Goal: Task Accomplishment & Management: Use online tool/utility

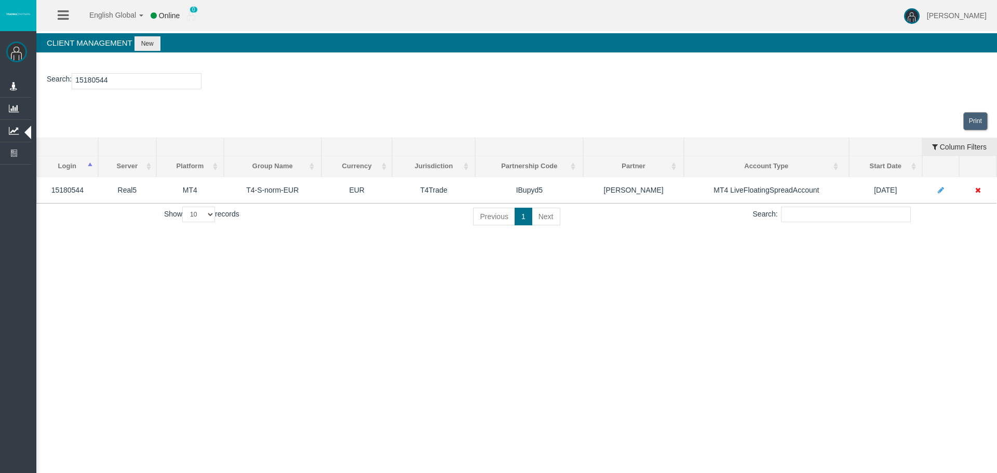
click at [95, 79] on input "15180544" at bounding box center [137, 81] width 130 height 16
click at [97, 80] on input "15180544" at bounding box center [137, 81] width 130 height 16
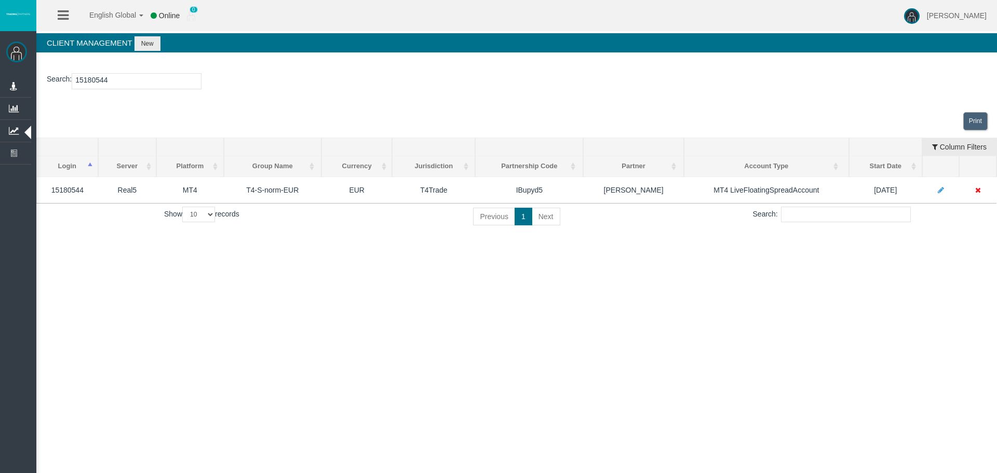
click at [97, 80] on input "15180544" at bounding box center [137, 81] width 130 height 16
click at [86, 79] on input "15180544" at bounding box center [137, 81] width 130 height 16
paste input "2426515"
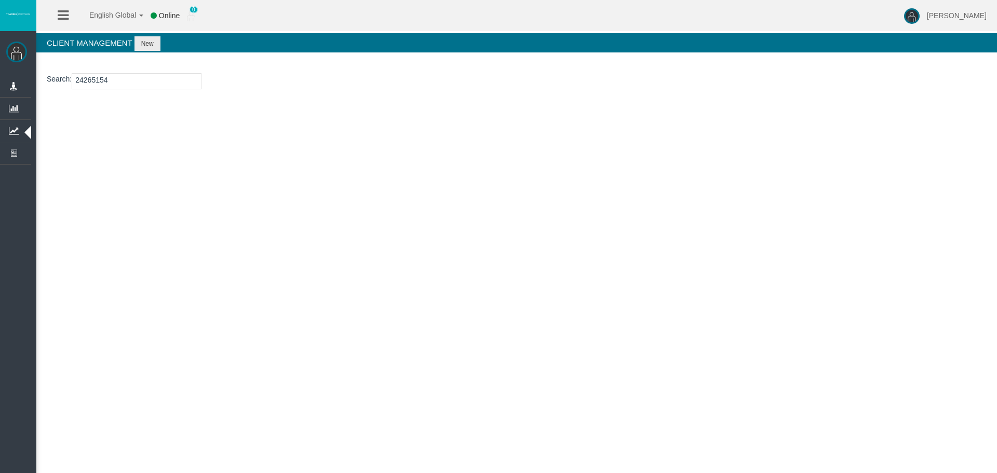
click at [85, 78] on input "24265154" at bounding box center [137, 81] width 130 height 16
click at [86, 78] on input "24265154" at bounding box center [137, 81] width 130 height 16
paste input "15178755"
type input "15178755"
click at [147, 44] on button "New" at bounding box center [148, 43] width 26 height 15
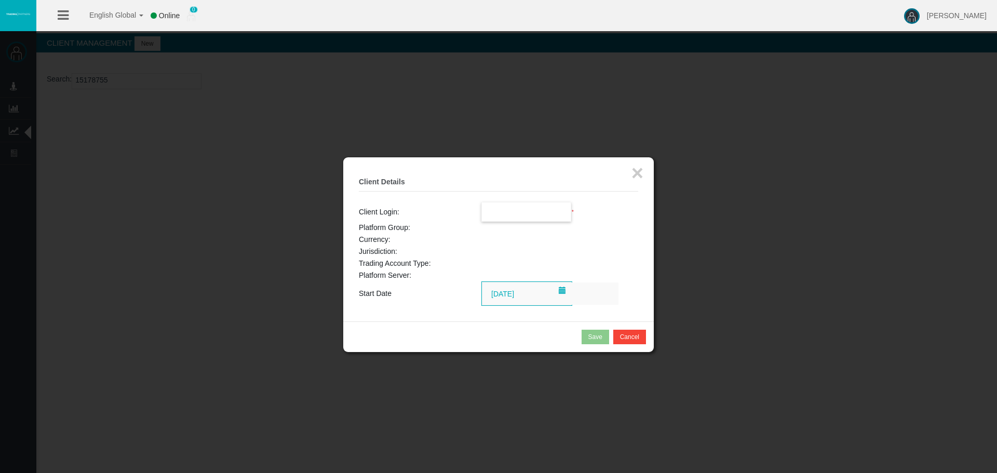
click at [508, 213] on input "text" at bounding box center [526, 212] width 89 height 19
paste input "15178755"
click at [503, 230] on span "15178755" at bounding box center [504, 230] width 32 height 8
type input "15178755"
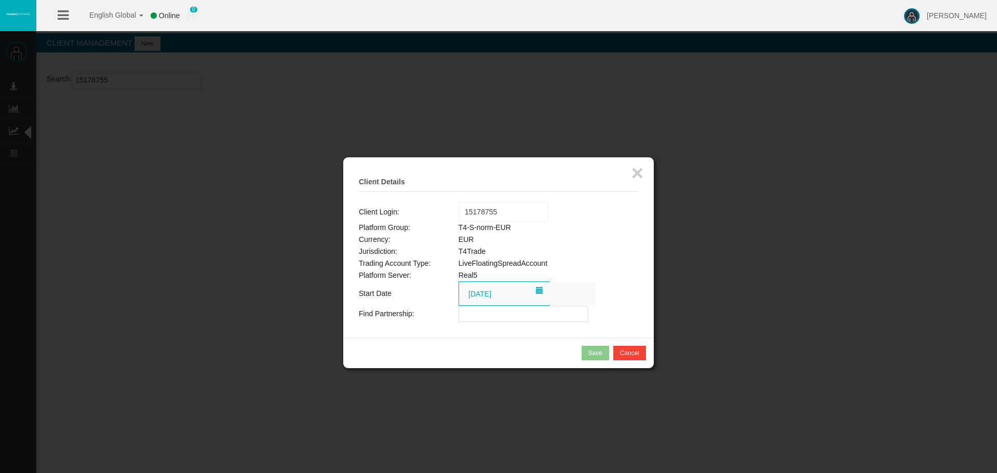
click at [476, 319] on input "text" at bounding box center [524, 314] width 130 height 16
paste input "IBhjgx4"
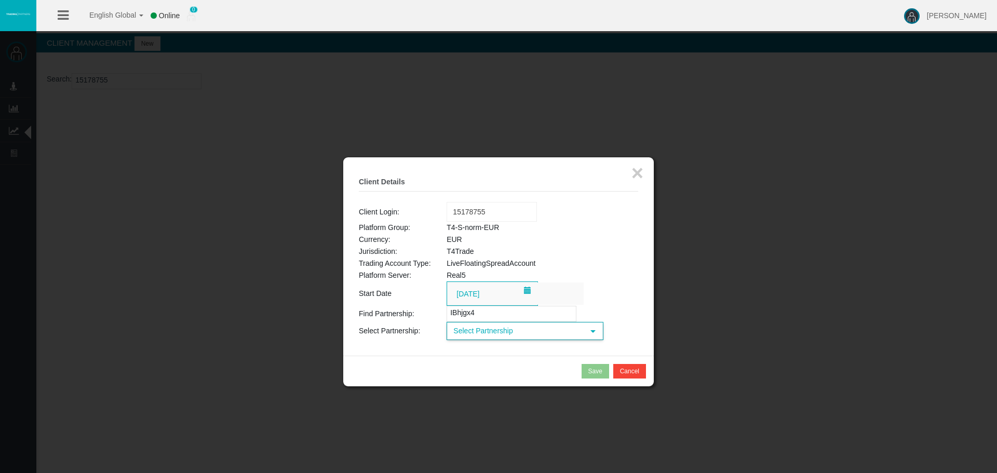
type input "IBhjgx4"
click at [478, 331] on span "Select Partnership" at bounding box center [516, 331] width 136 height 16
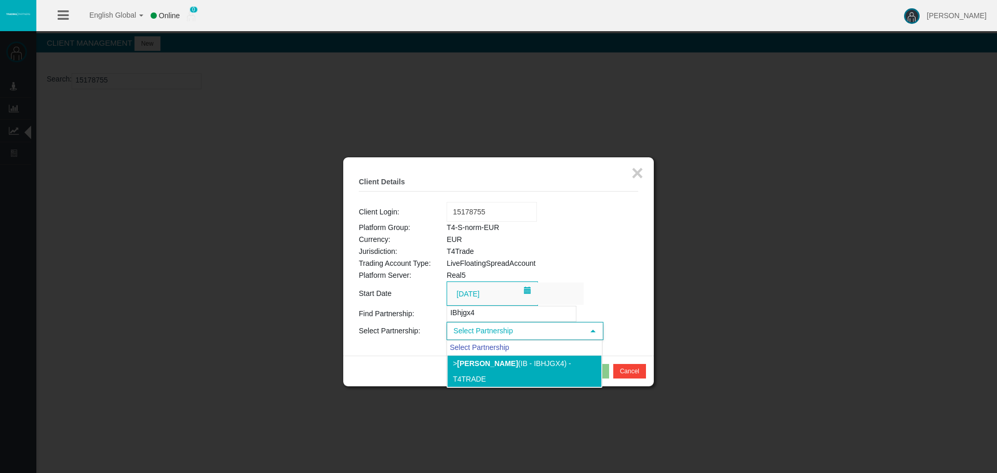
click at [481, 373] on div "Select Partnership > [PERSON_NAME] (IB - IBhjgx4) - T4Trade" at bounding box center [525, 357] width 158 height 34
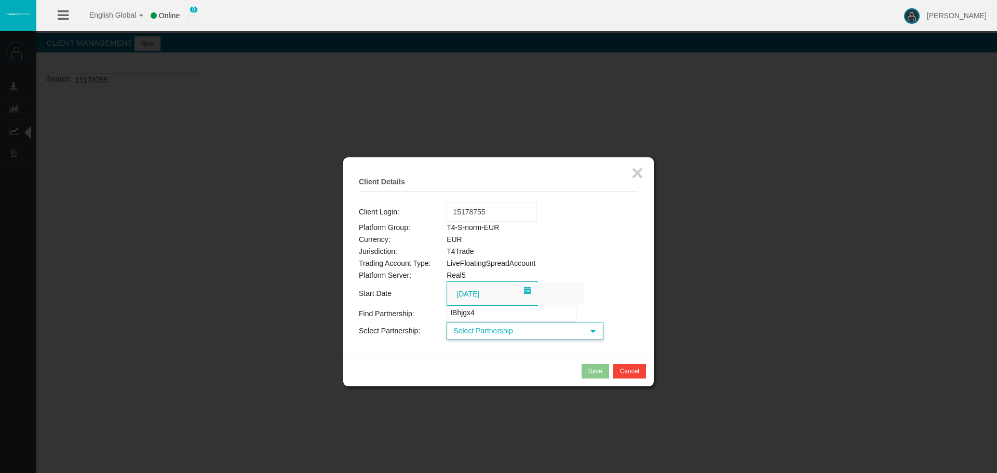
click at [483, 335] on span "Select Partnership" at bounding box center [516, 331] width 136 height 16
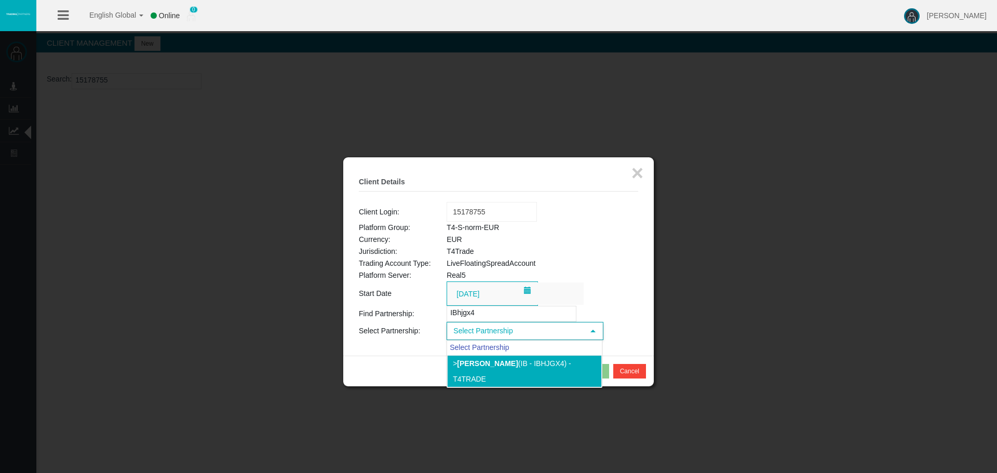
click at [485, 362] on b "[PERSON_NAME]" at bounding box center [487, 363] width 61 height 8
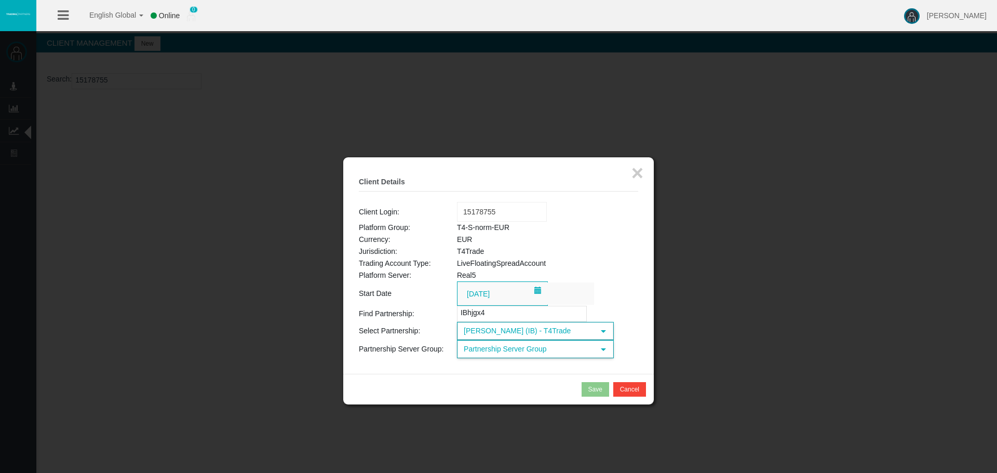
click at [504, 351] on span "Partnership Server Group" at bounding box center [526, 349] width 136 height 16
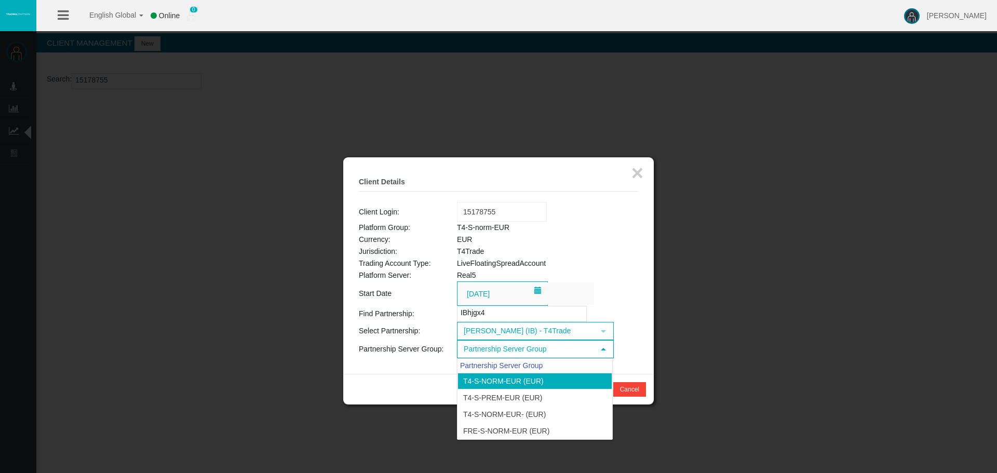
click at [495, 380] on li "T4-S-norm-EUR (EUR)" at bounding box center [535, 381] width 155 height 17
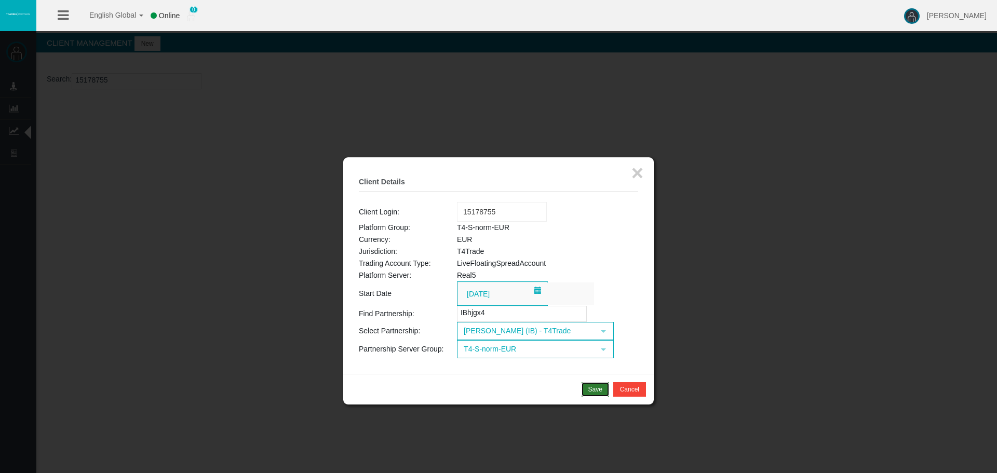
click at [587, 390] on button "Save" at bounding box center [596, 389] width 28 height 15
